Goal: Communication & Community: Connect with others

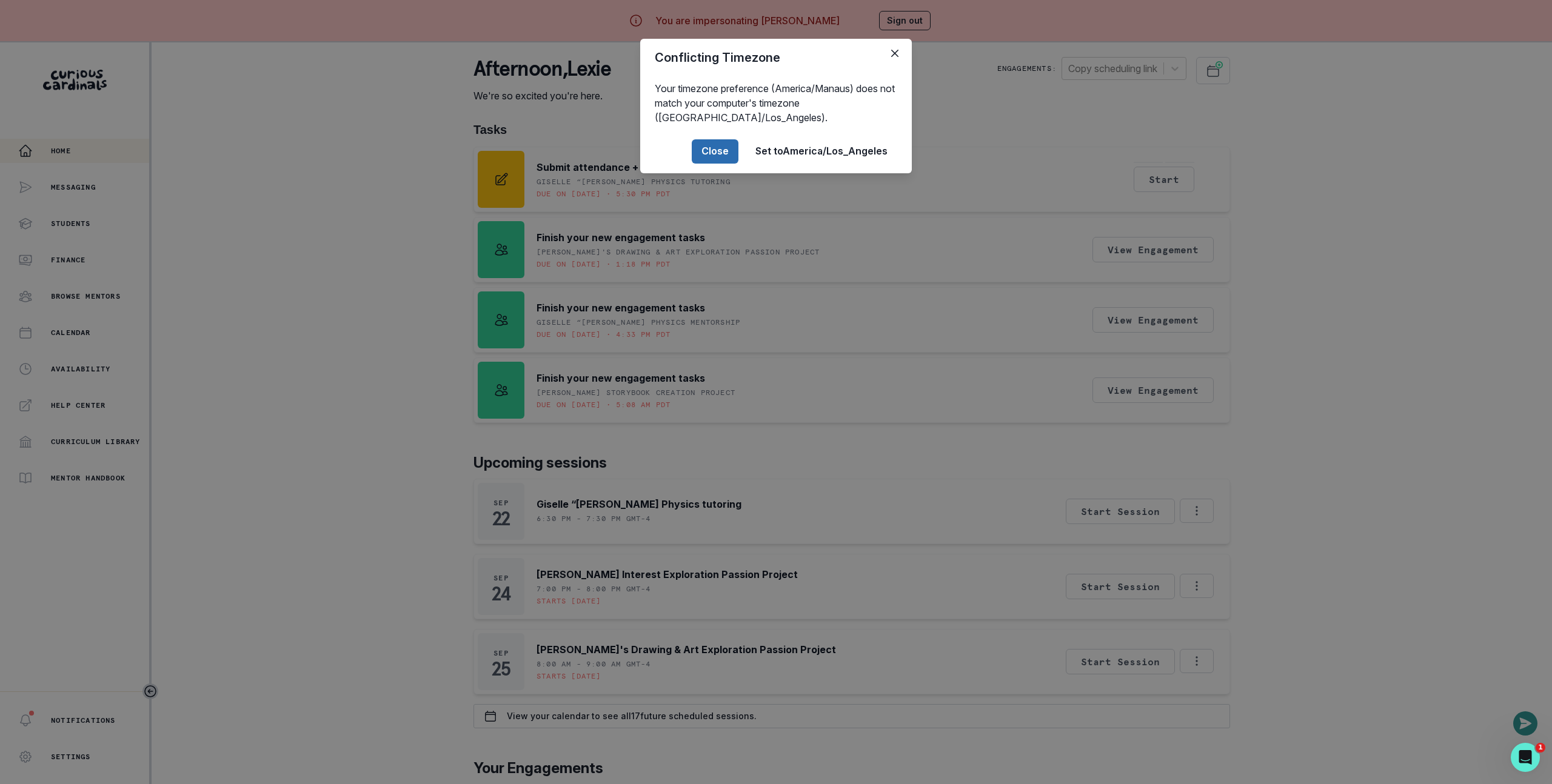
click at [715, 166] on footer "Close Set to [GEOGRAPHIC_DATA]/Los_Angeles" at bounding box center [776, 152] width 272 height 44
click at [717, 156] on button "Close" at bounding box center [714, 151] width 46 height 25
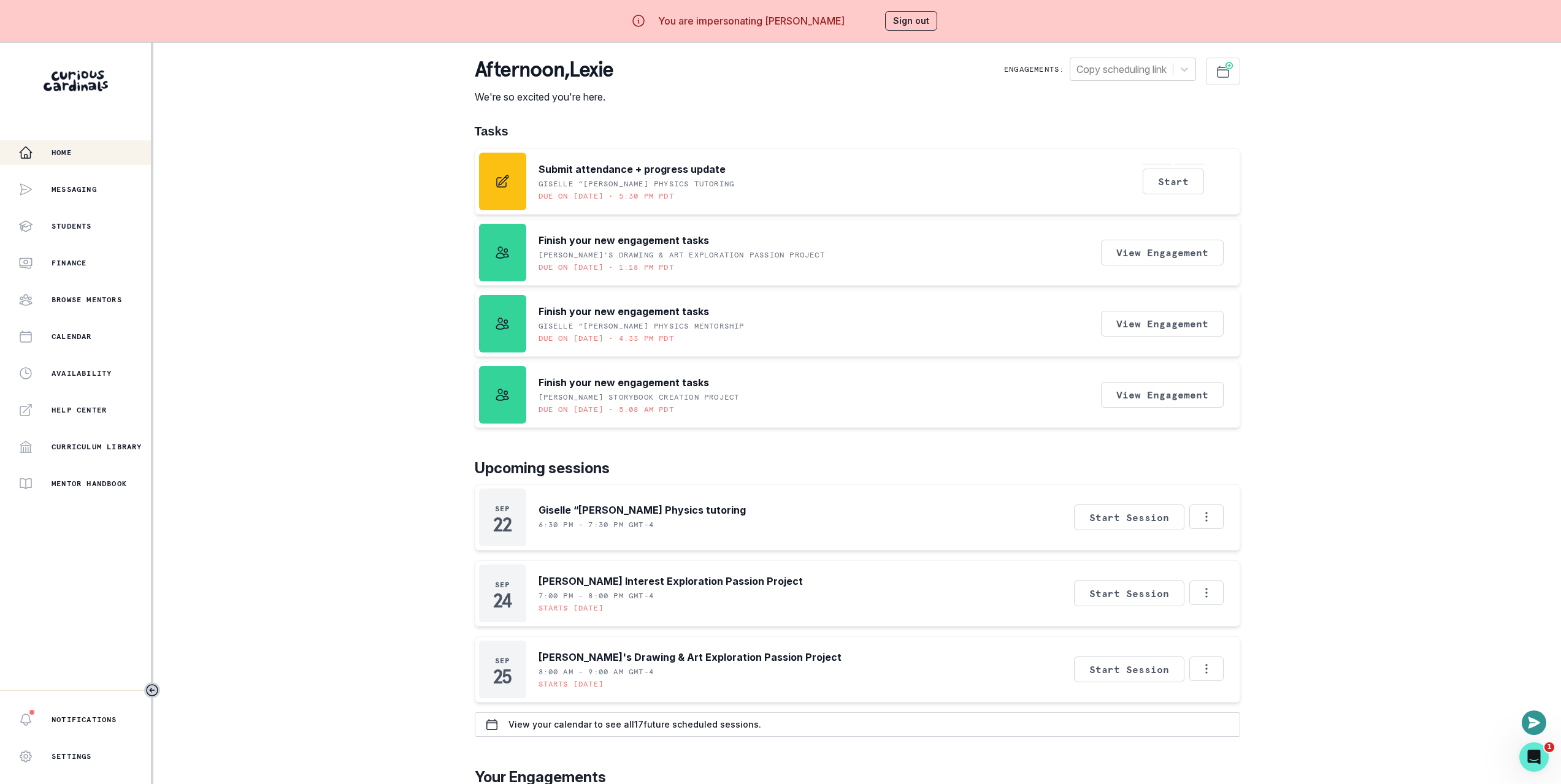
click at [291, 220] on div "Home Messaging Students Finance Browse Mentors Calendar Availability Help Cente…" at bounding box center [780, 435] width 1561 height 784
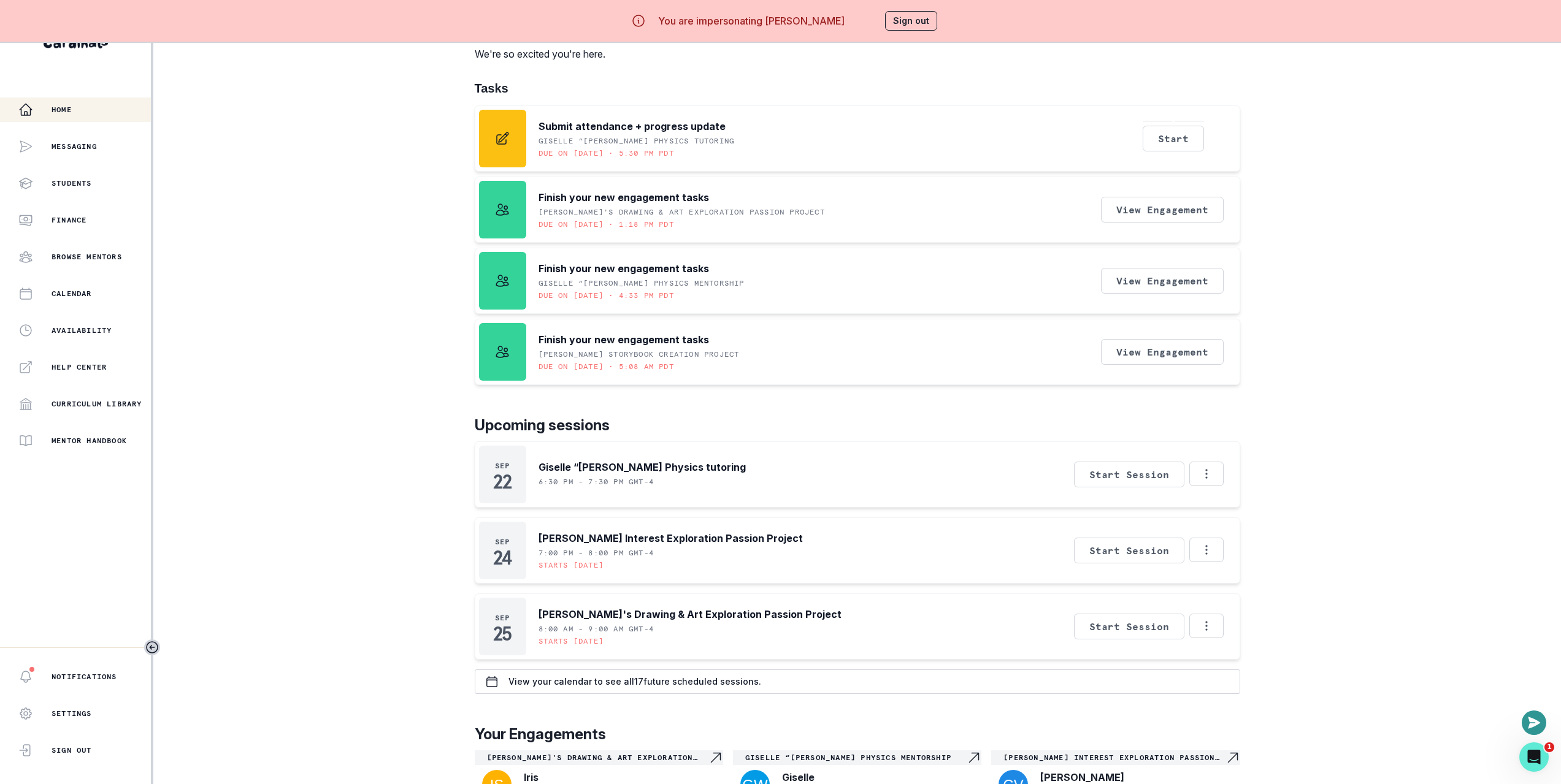
scroll to position [242, 0]
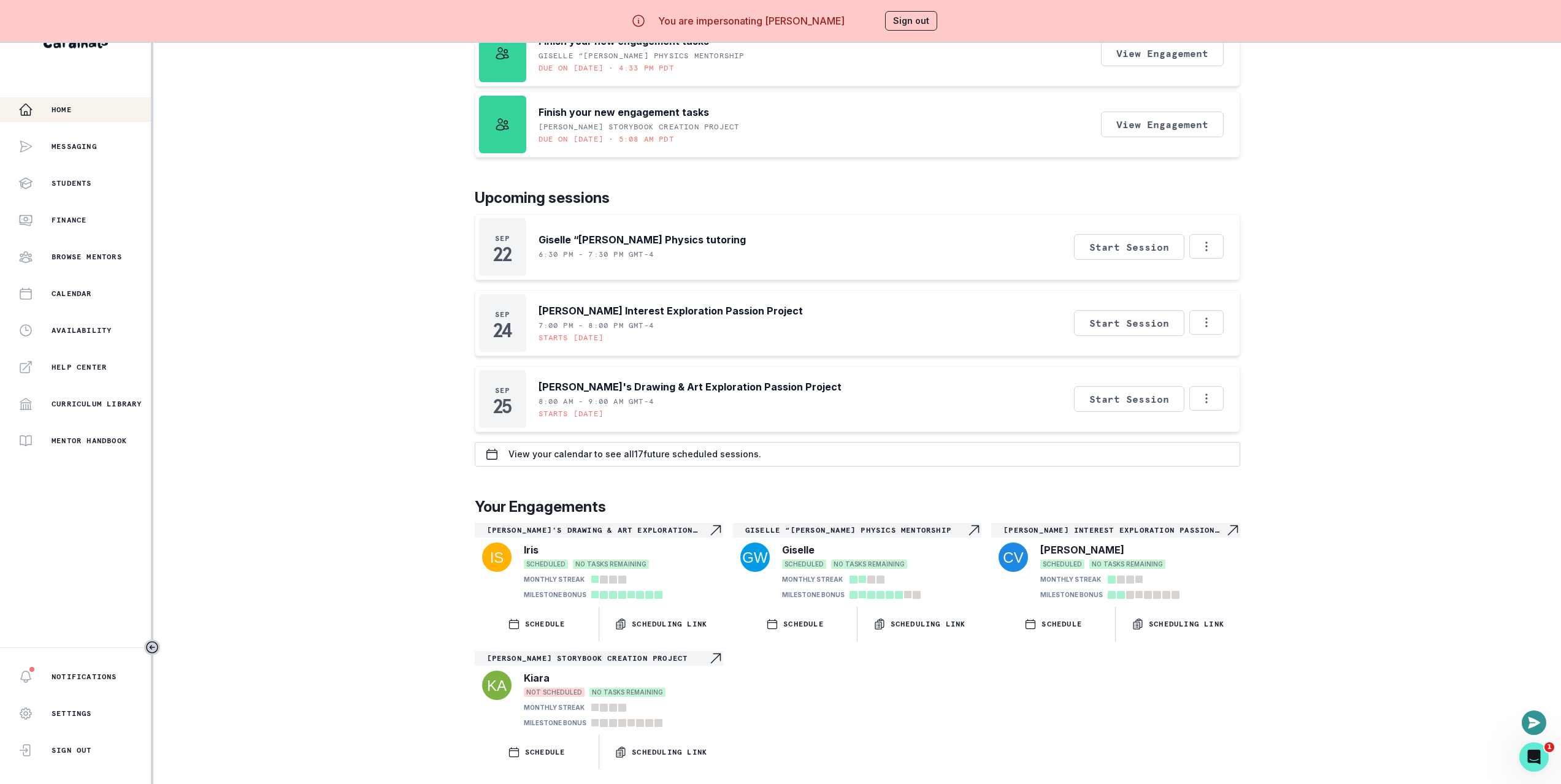
click at [844, 677] on div "[PERSON_NAME]'s Drawing & Art Exploration Passion Project Iris SCHEDULED NO TAS…" at bounding box center [858, 646] width 766 height 247
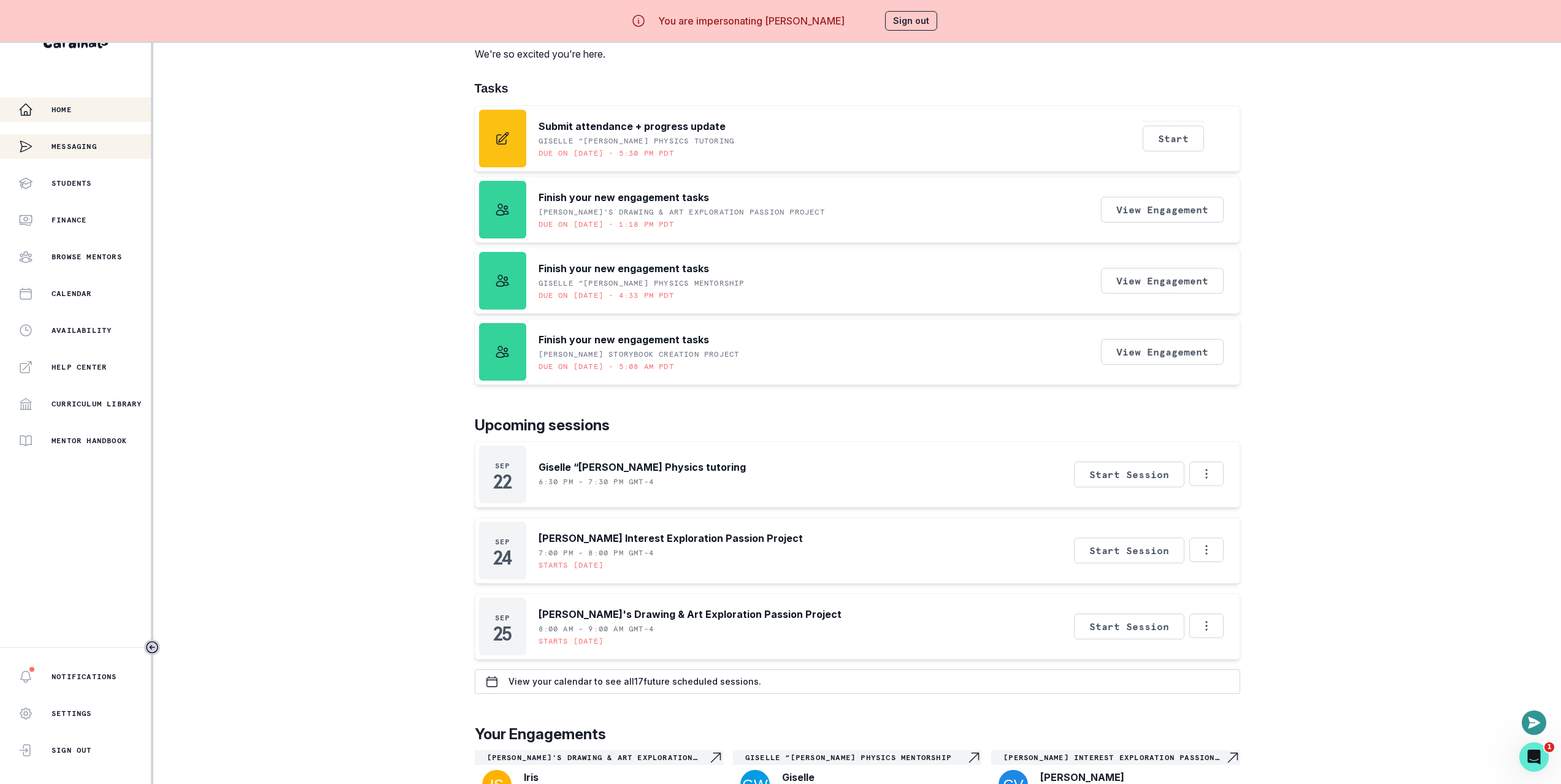
click at [36, 134] on div "Messaging" at bounding box center [57, 146] width 78 height 25
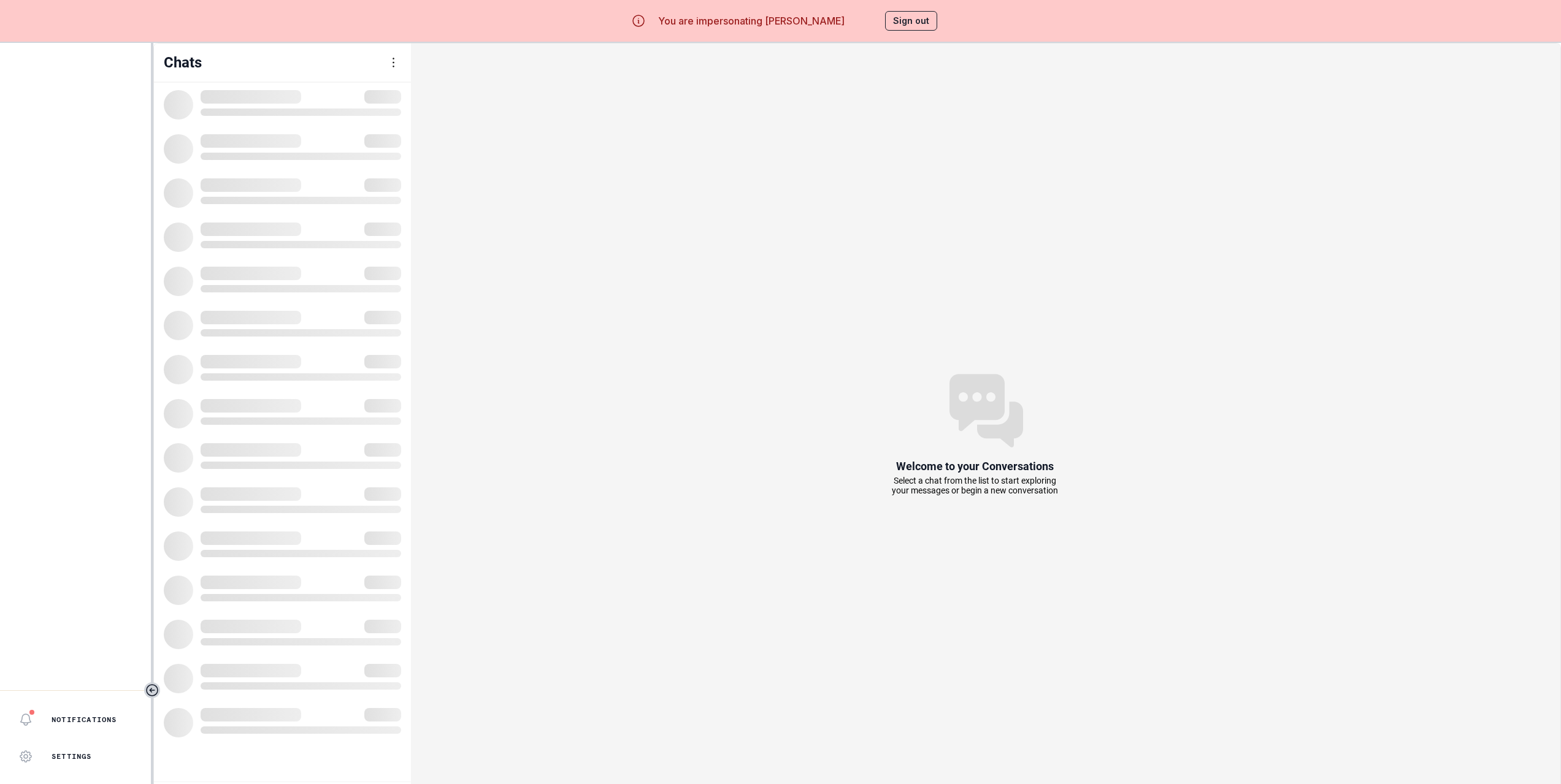
scroll to position [8, 0]
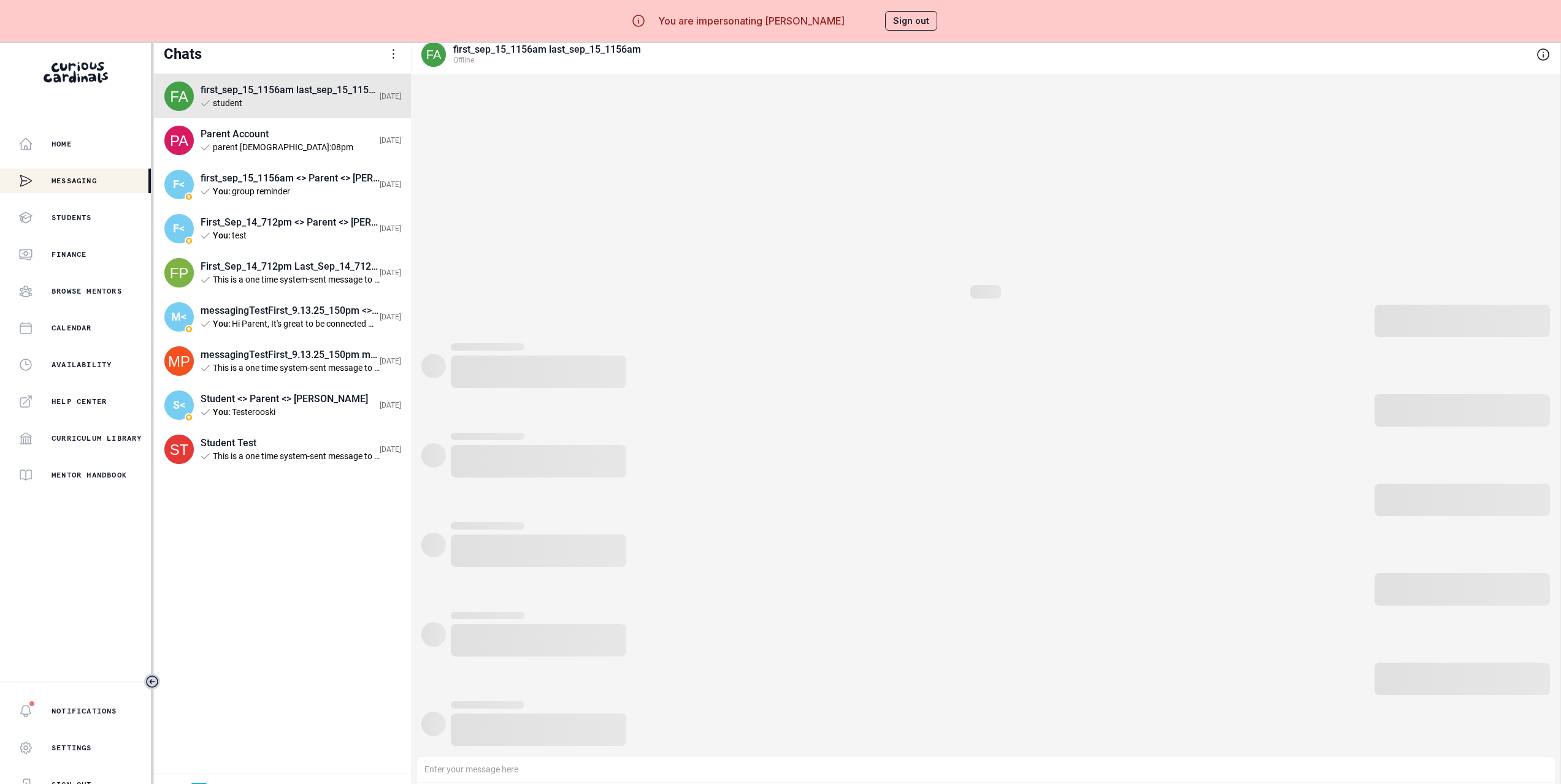
click at [385, 54] on div "Chats [PERSON_NAME] Create conversation Log Out" at bounding box center [282, 54] width 257 height 39
click at [398, 52] on div at bounding box center [394, 54] width 15 height 15
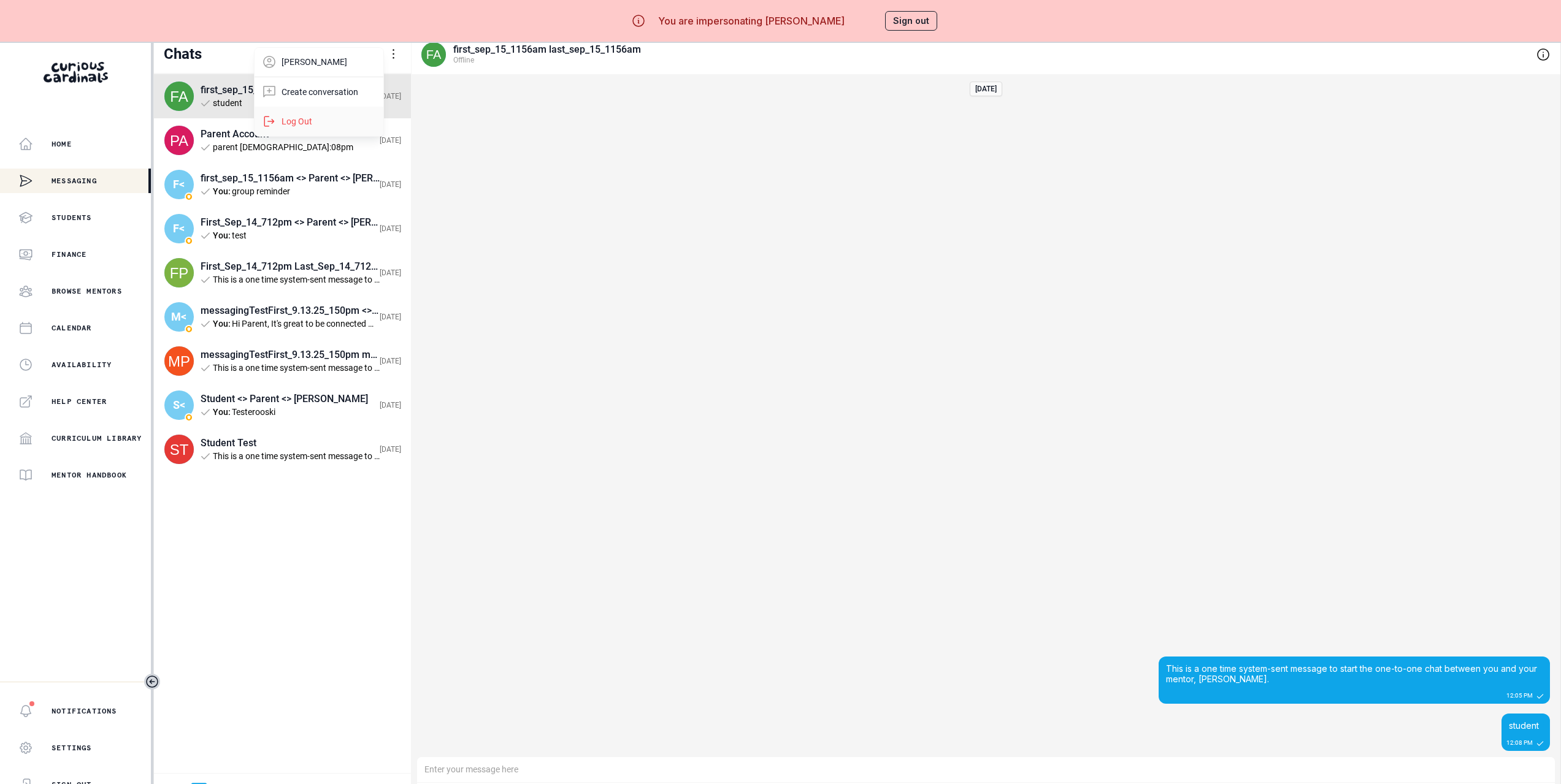
click at [346, 110] on div "Log Out" at bounding box center [319, 121] width 129 height 29
